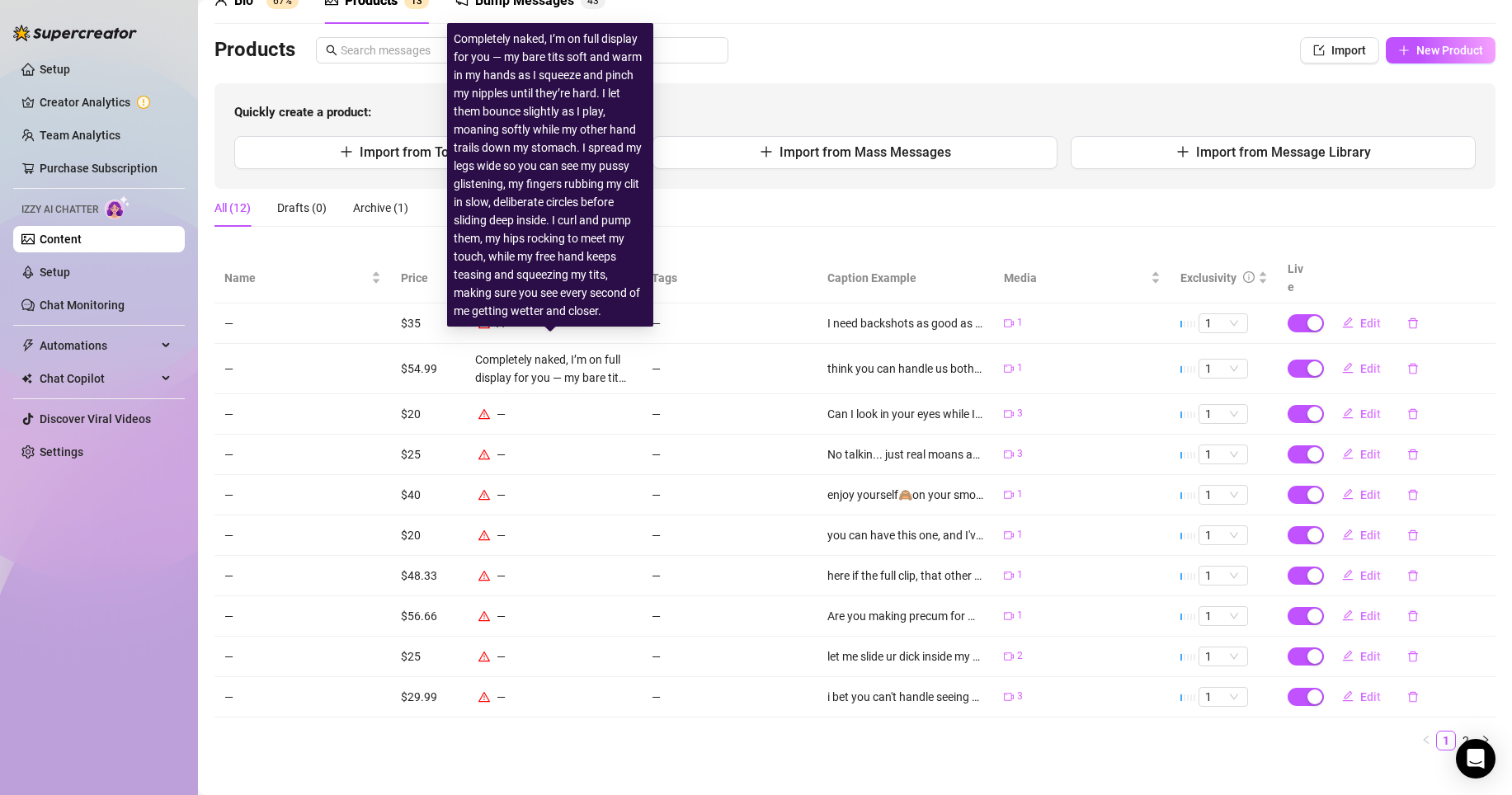
scroll to position [53, 0]
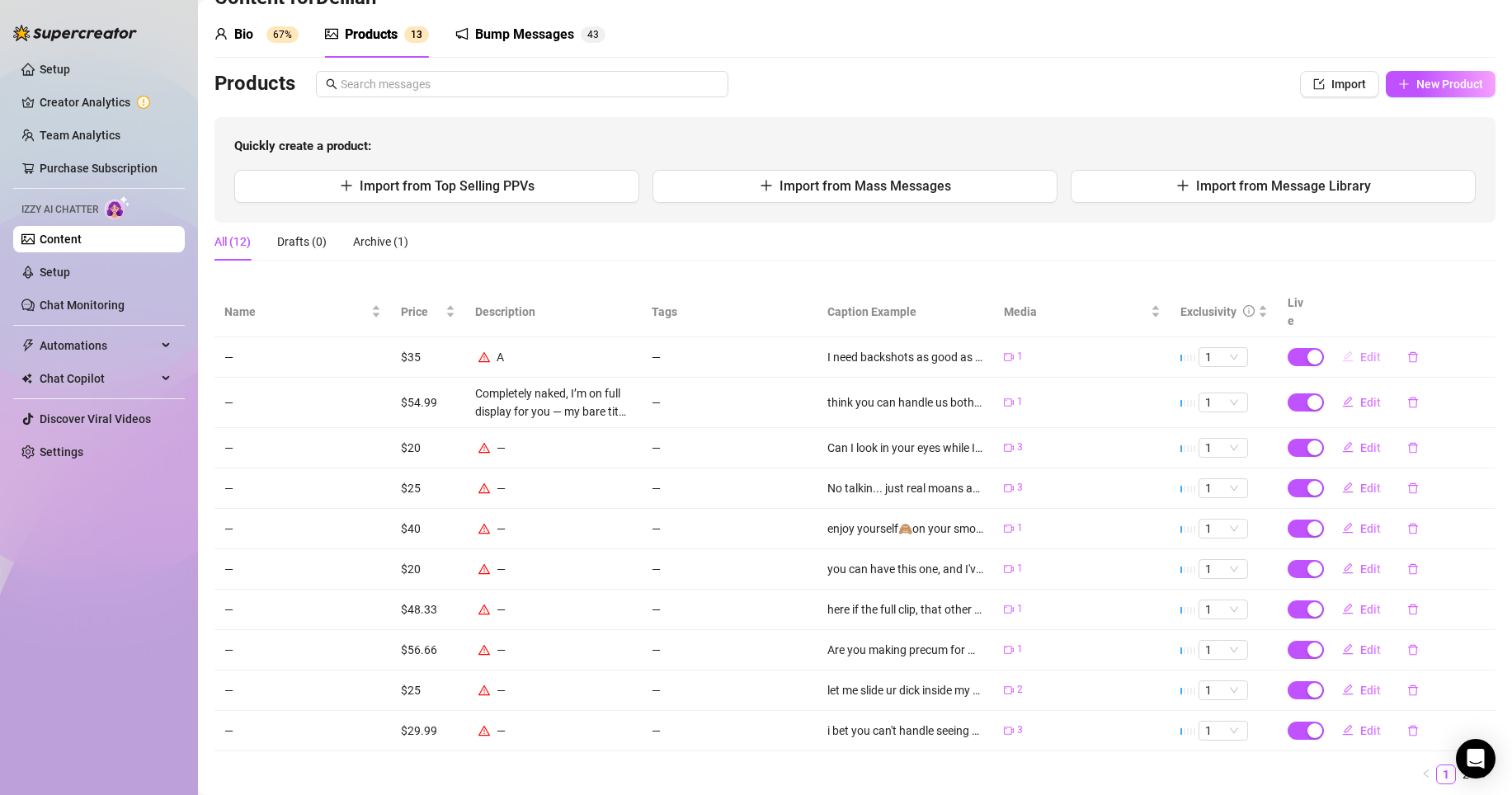
click at [1360, 350] on span "Edit" at bounding box center [1370, 356] width 21 height 13
type textarea "I need backshots as good as this to cum, daddy"
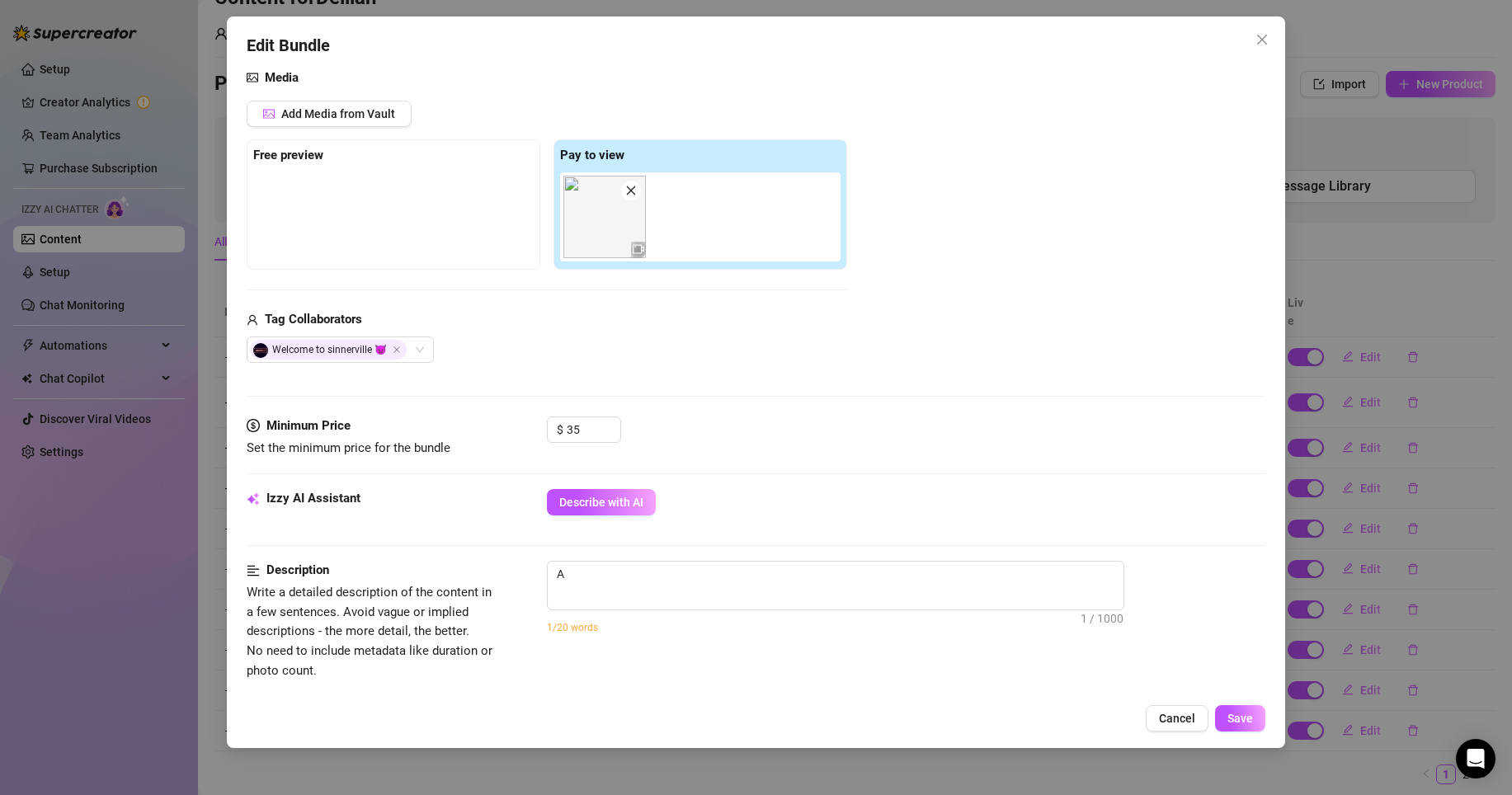
scroll to position [346, 0]
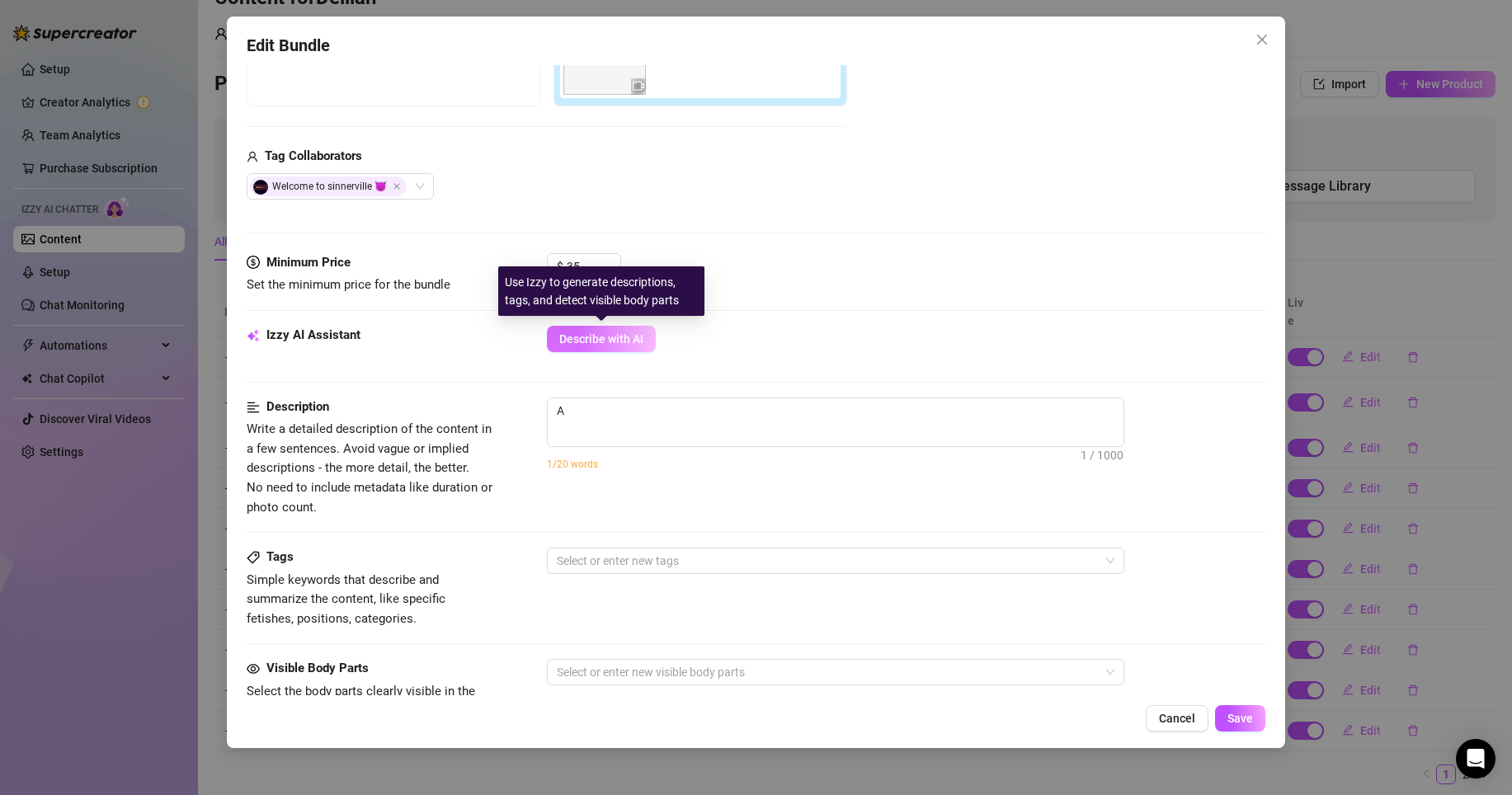
click at [627, 339] on span "Describe with AI" at bounding box center [601, 338] width 84 height 13
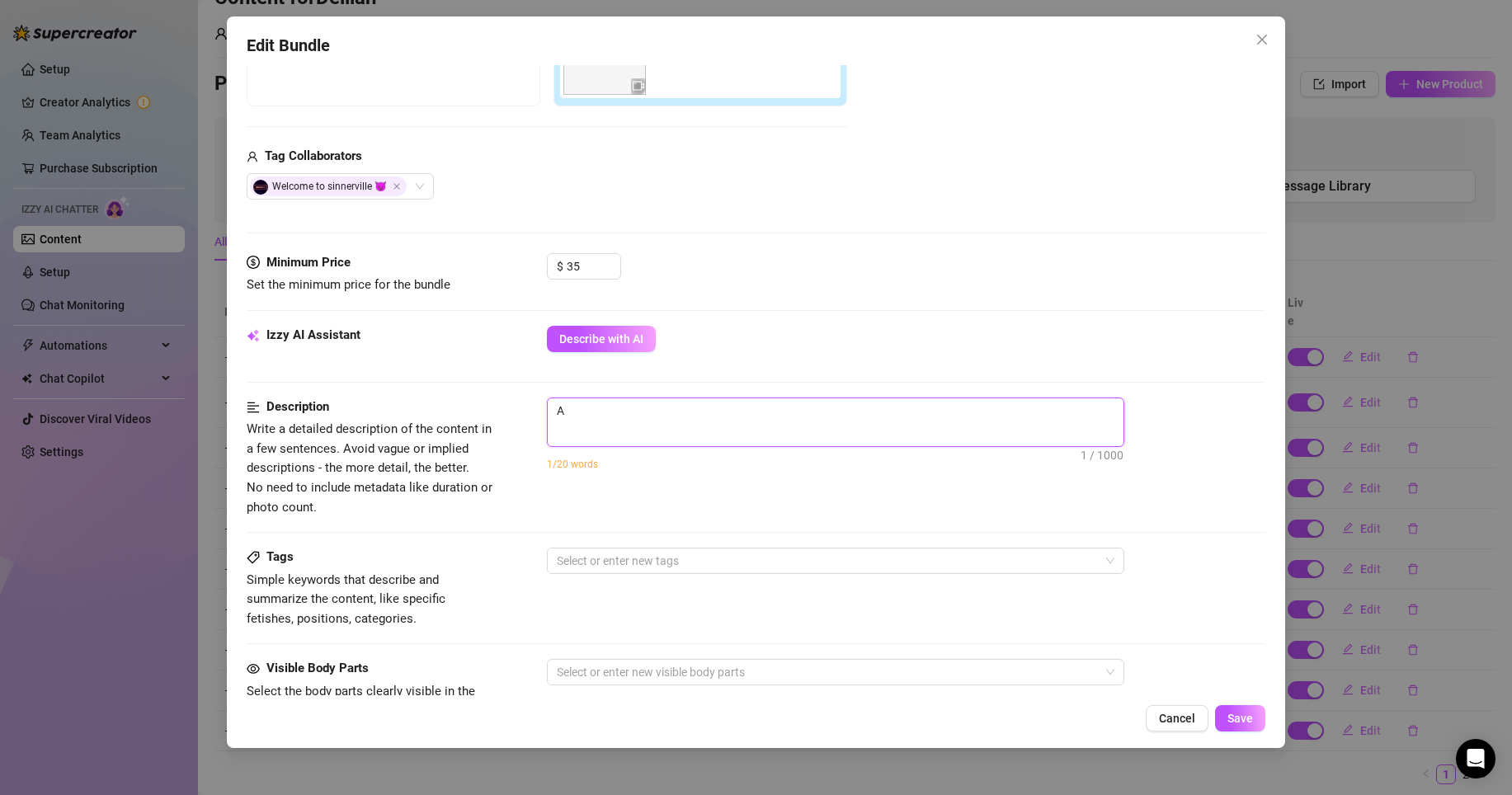
click at [604, 418] on textarea "A" at bounding box center [835, 410] width 575 height 25
type textarea "Describe the content (media) in a few sentences"
click at [1170, 717] on span "Cancel" at bounding box center [1177, 718] width 36 height 13
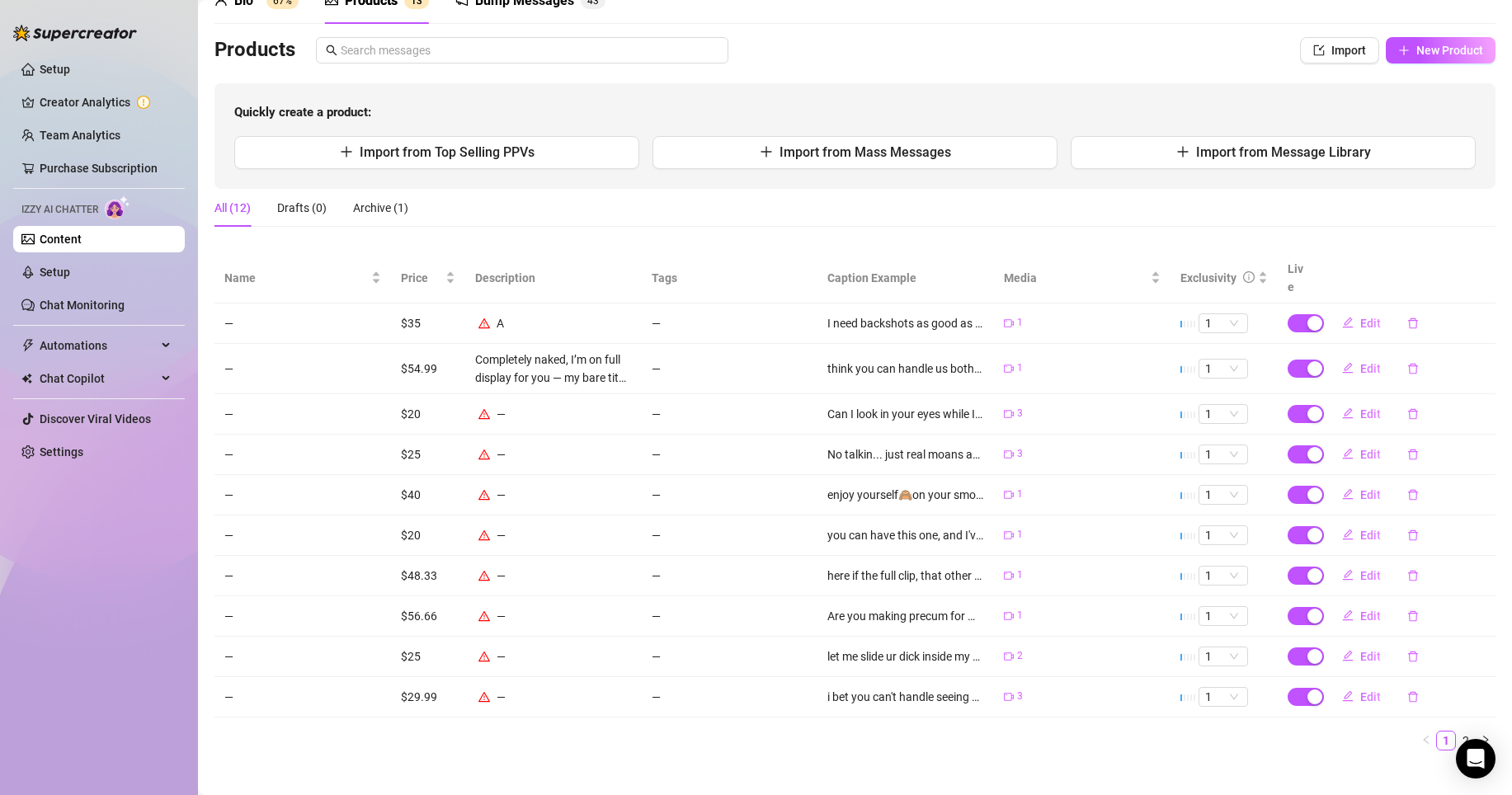
scroll to position [82, 0]
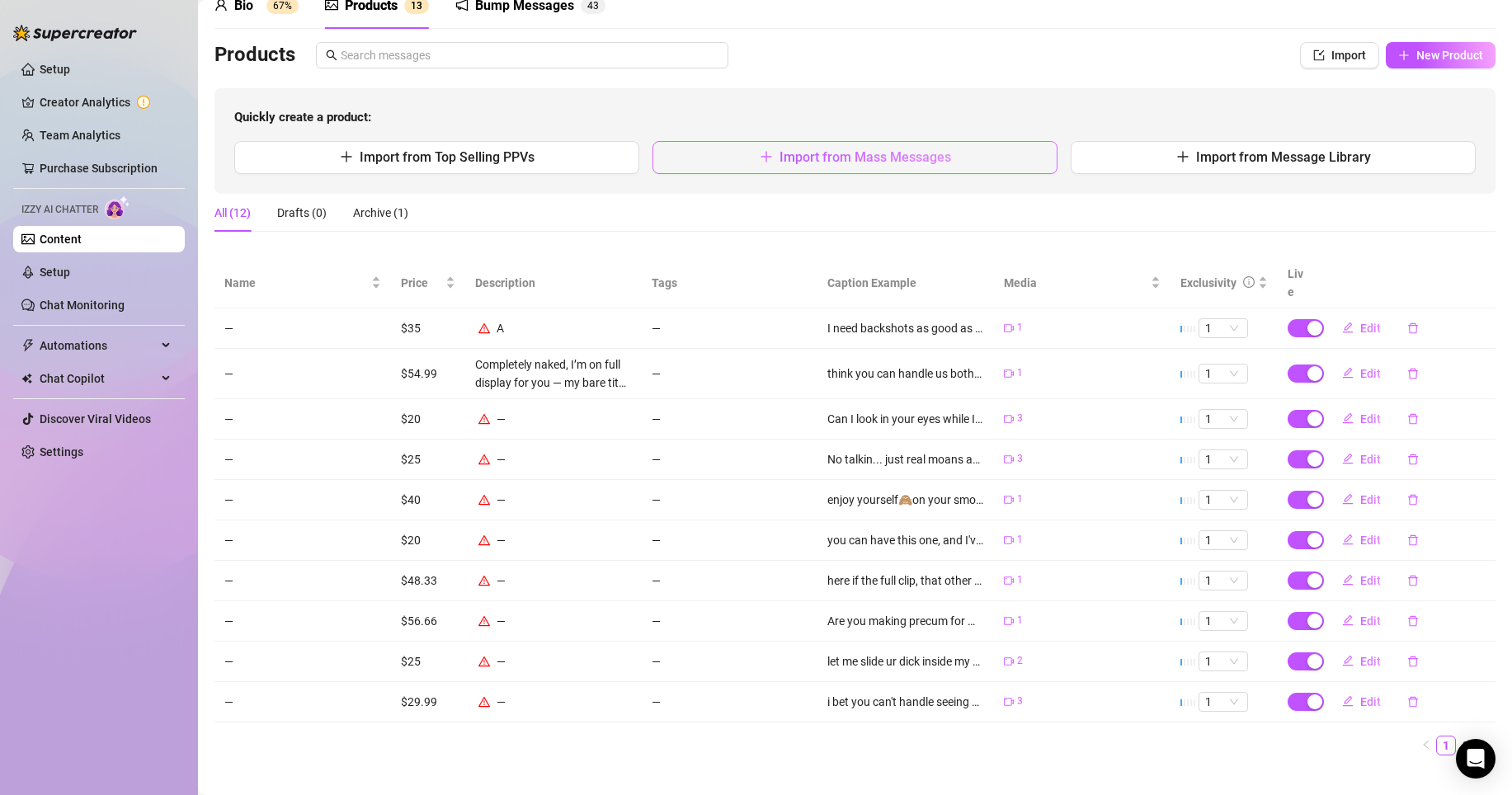
click at [985, 166] on button "Import from Mass Messages" at bounding box center [854, 158] width 405 height 33
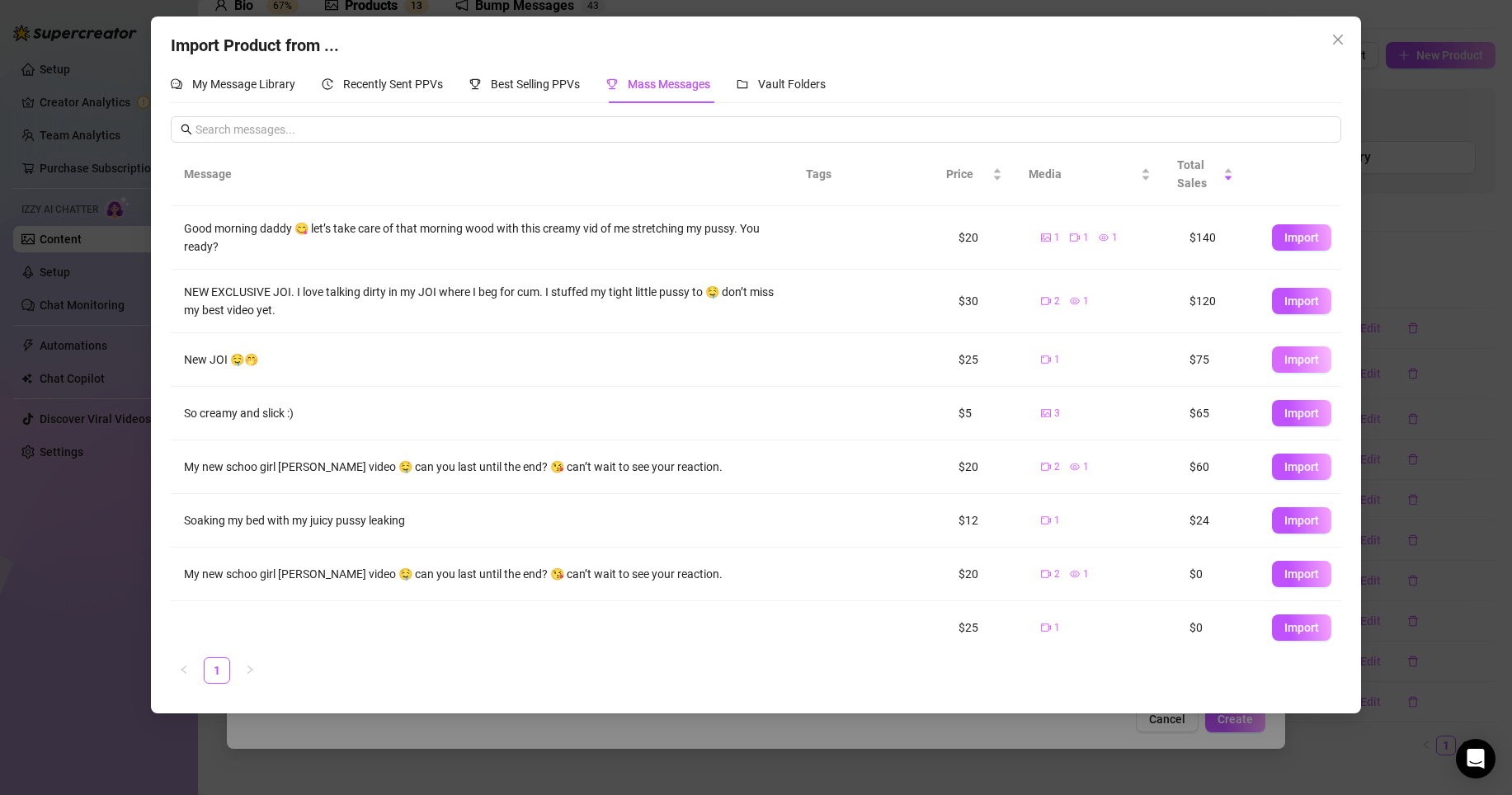
click at [1289, 358] on span "Import" at bounding box center [1301, 359] width 35 height 13
type textarea "New JOI 🤤🤭"
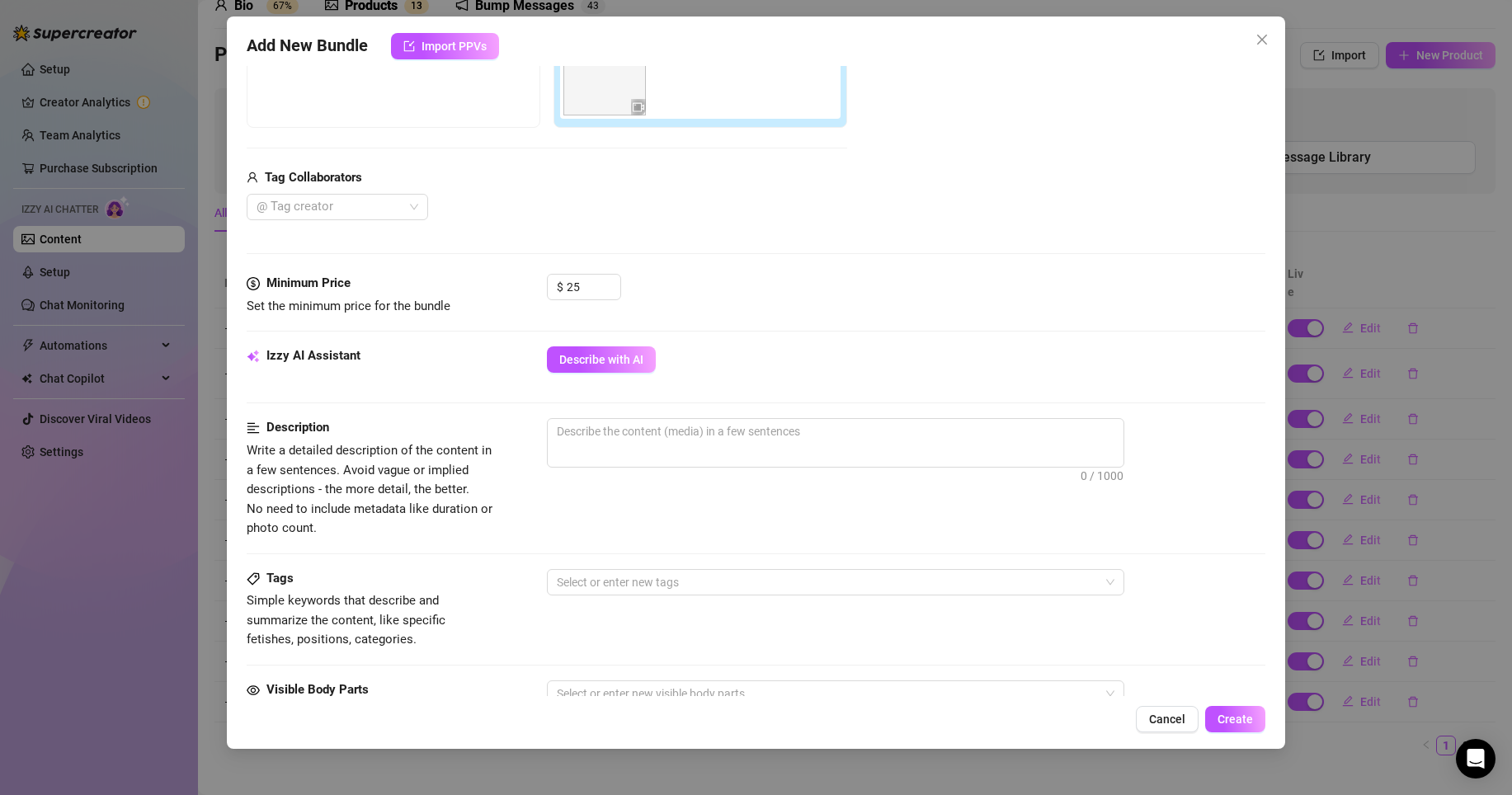
scroll to position [342, 0]
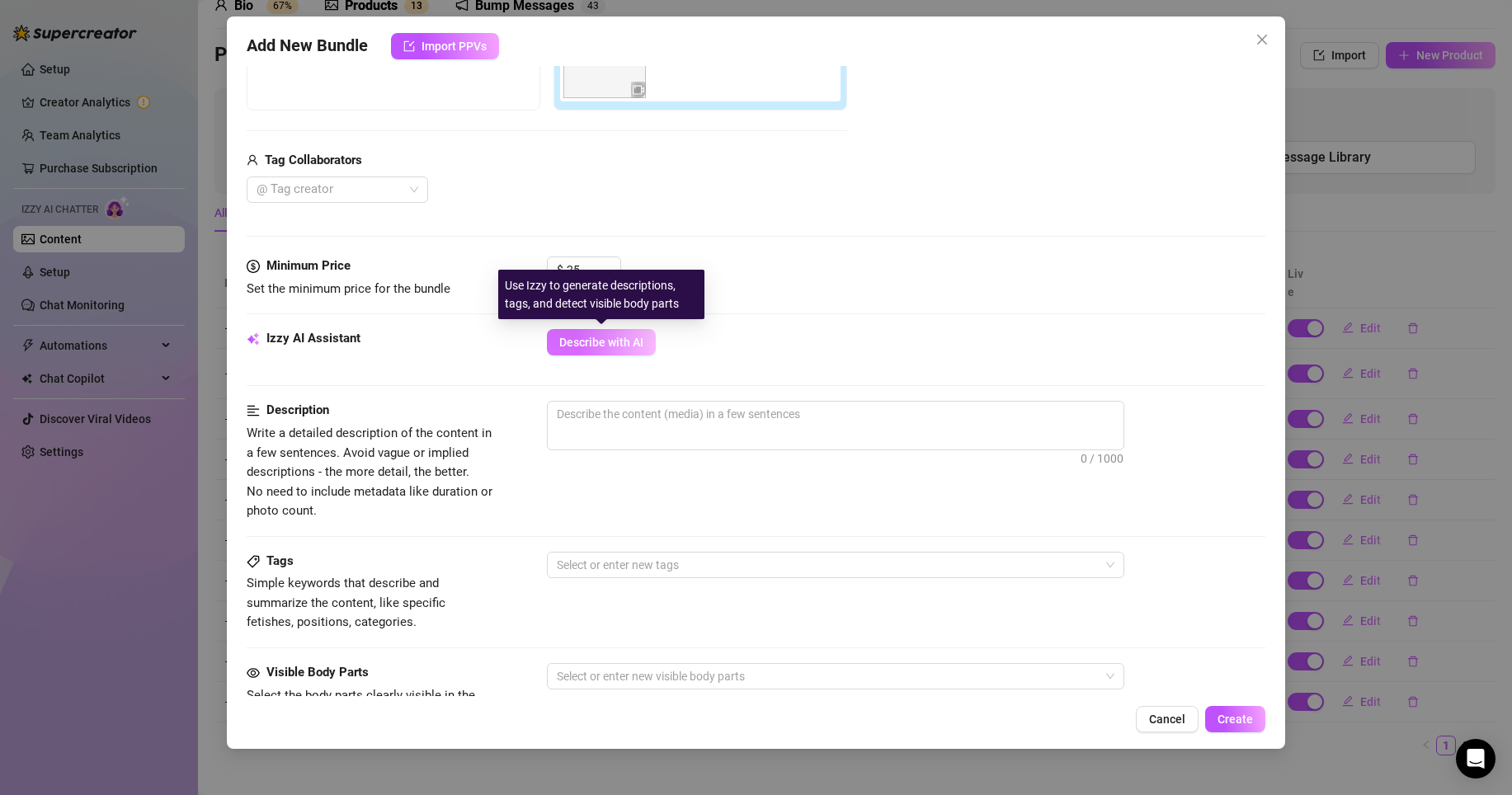
click at [616, 330] on button "Describe with AI" at bounding box center [601, 342] width 109 height 26
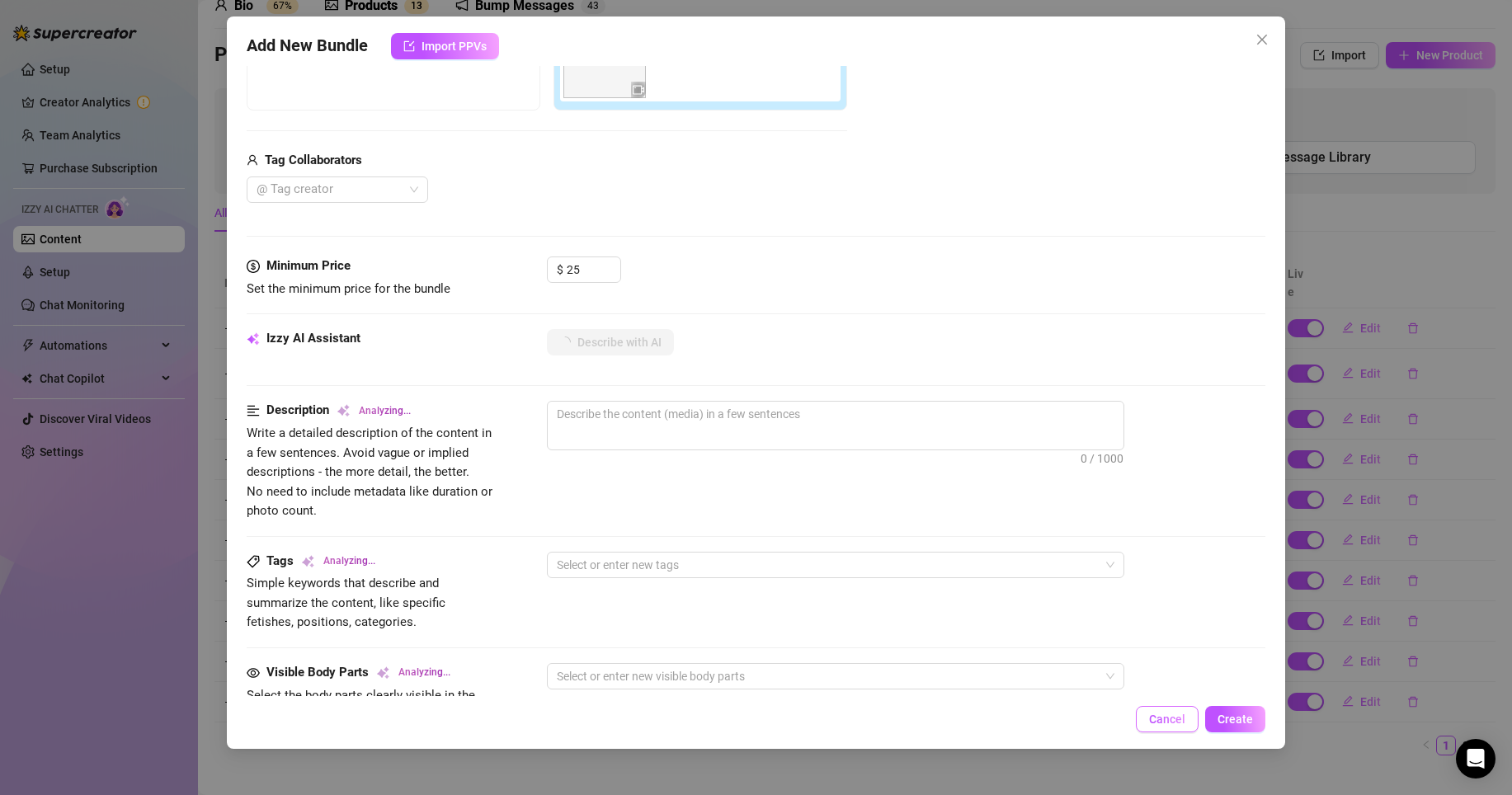
click at [1162, 719] on span "Cancel" at bounding box center [1167, 718] width 36 height 13
